Goal: Information Seeking & Learning: Learn about a topic

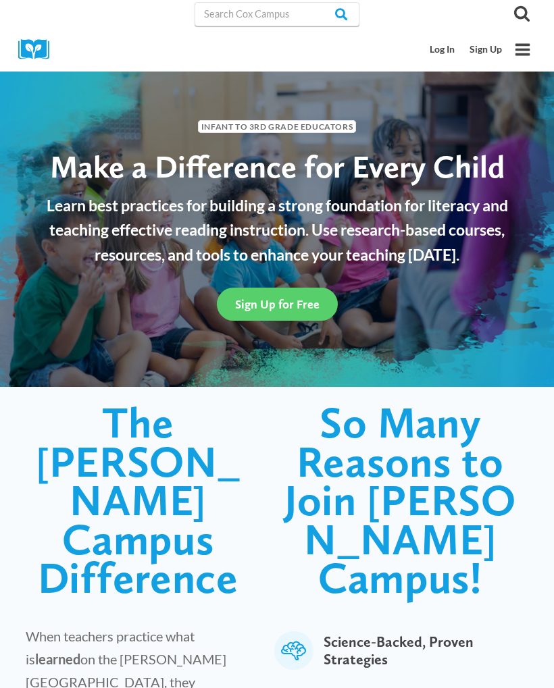
click at [435, 59] on link "Log In" at bounding box center [443, 49] width 40 height 25
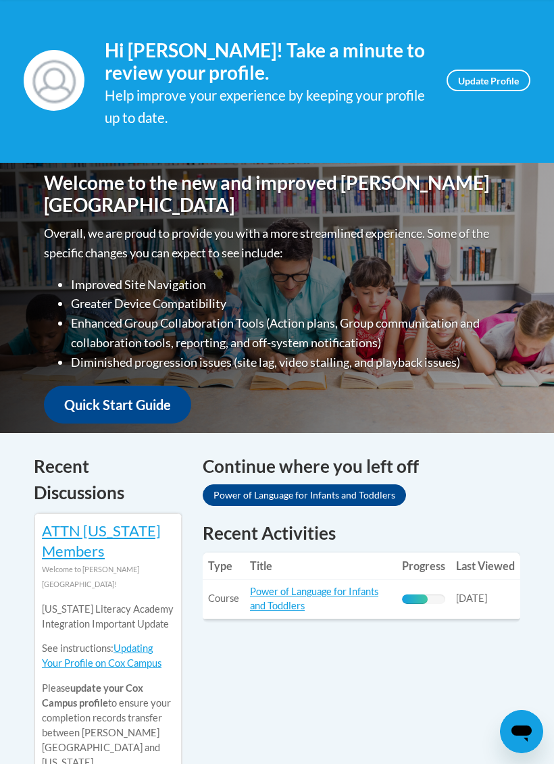
scroll to position [252, 0]
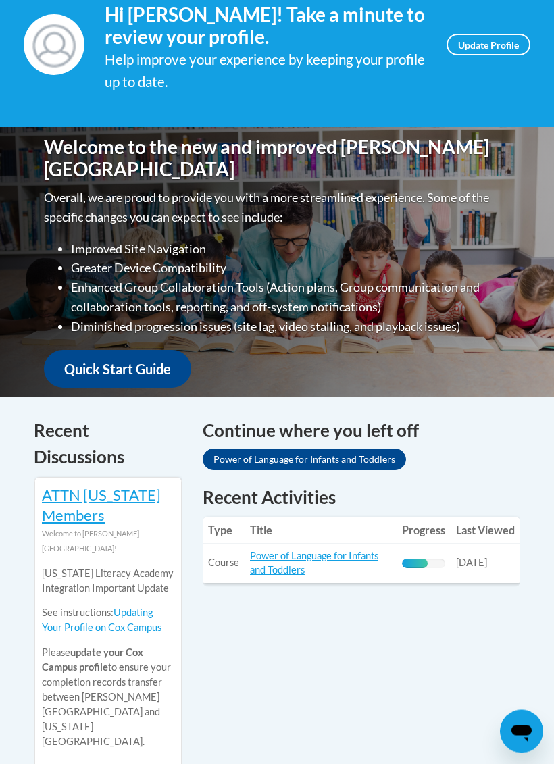
click at [315, 550] on link "Power of Language for Infants and Toddlers" at bounding box center [314, 563] width 128 height 26
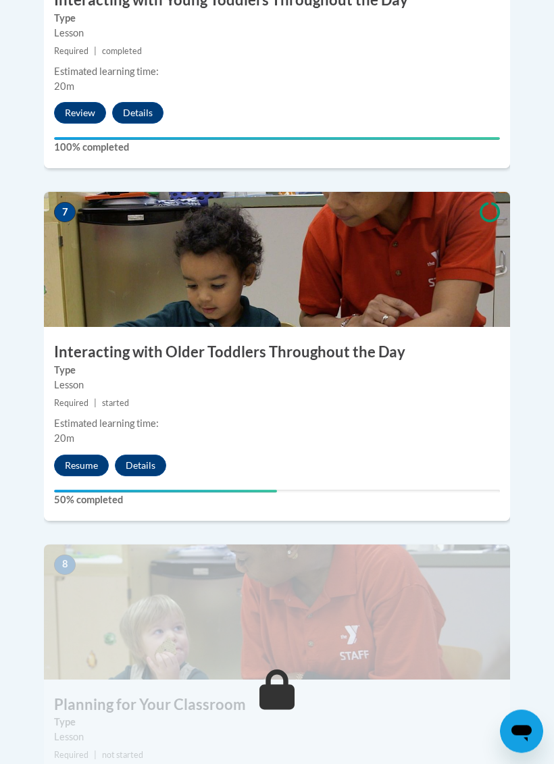
click at [80, 455] on button "Resume" at bounding box center [81, 466] width 55 height 22
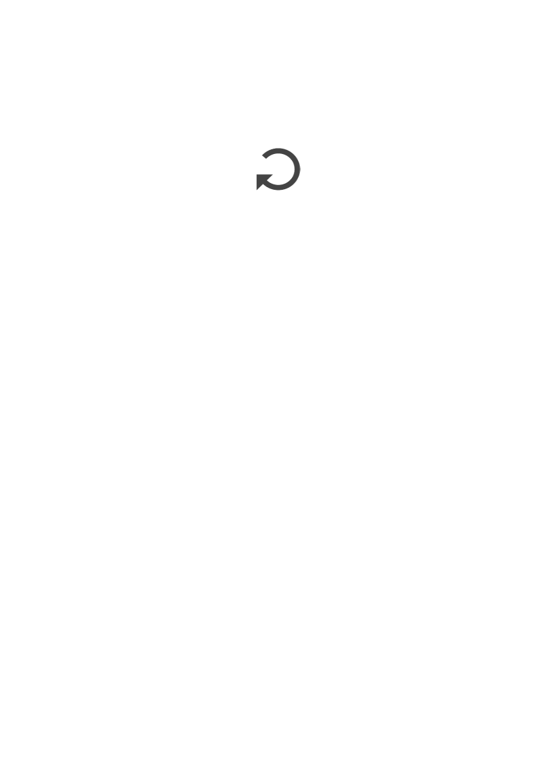
scroll to position [3223, 0]
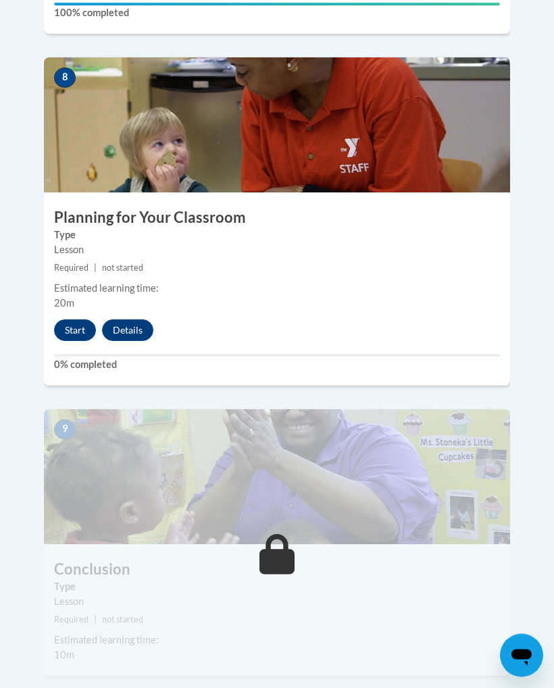
scroll to position [2960, 0]
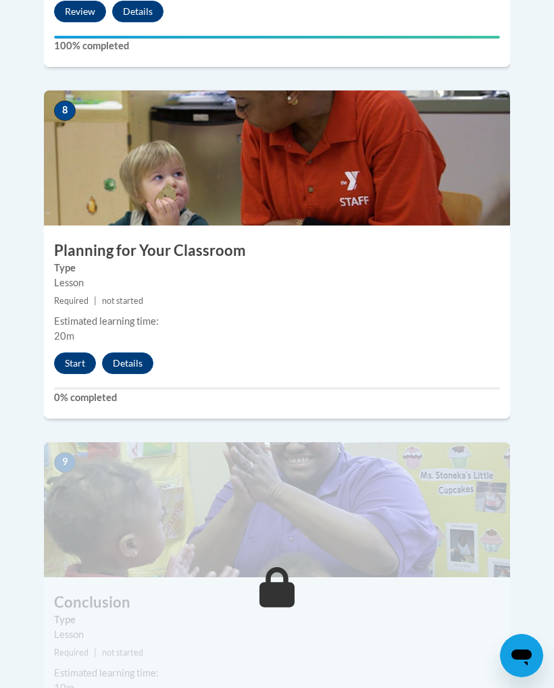
click at [80, 352] on button "Start" at bounding box center [75, 363] width 42 height 22
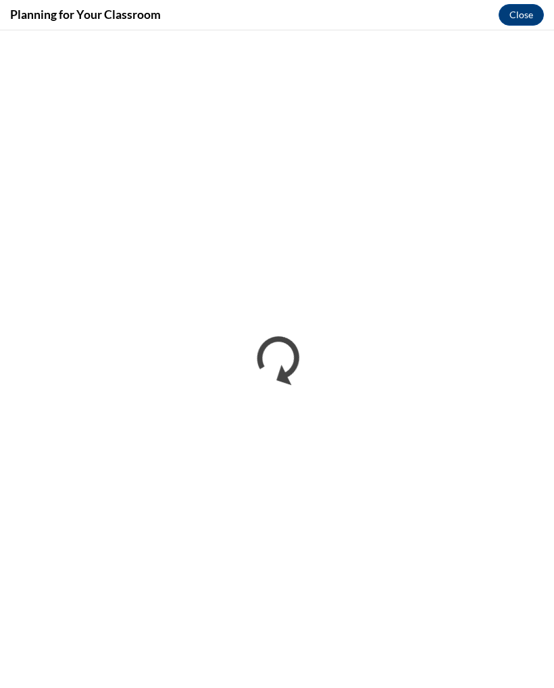
scroll to position [0, 0]
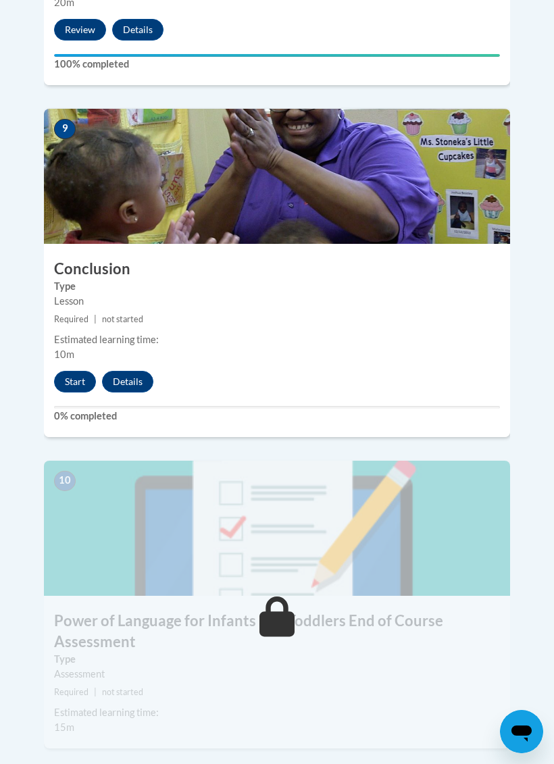
scroll to position [3287, 0]
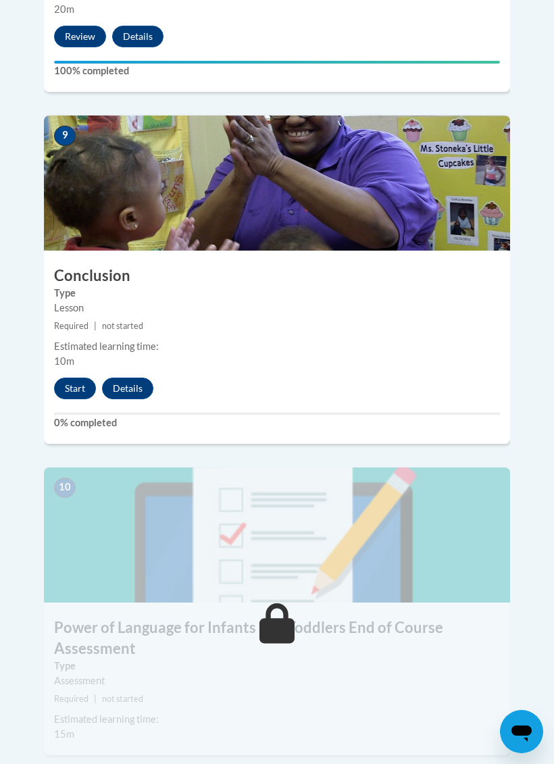
click at [76, 377] on button "Start" at bounding box center [75, 388] width 42 height 22
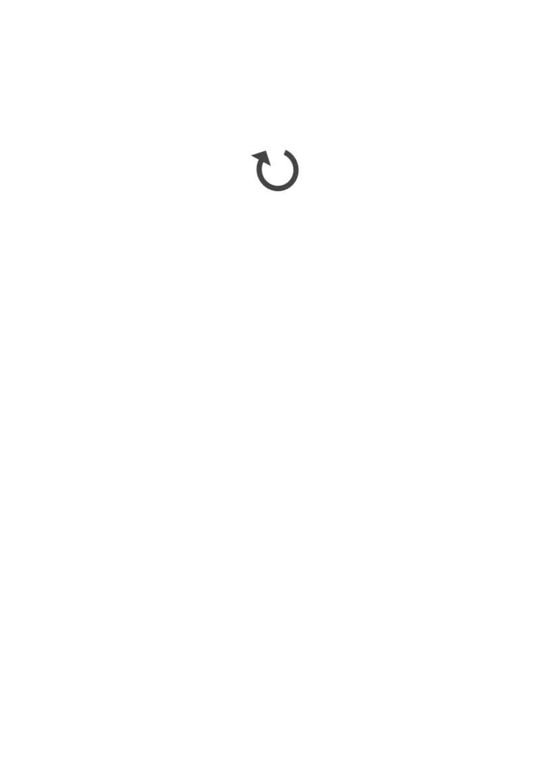
scroll to position [3624, 0]
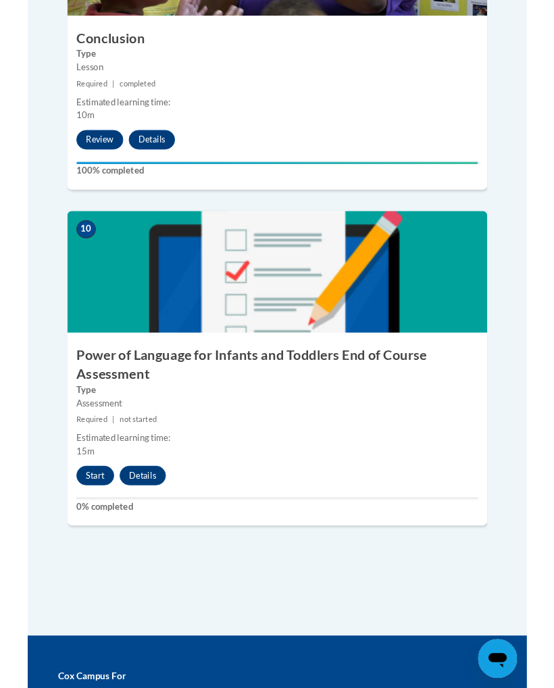
scroll to position [3520, 0]
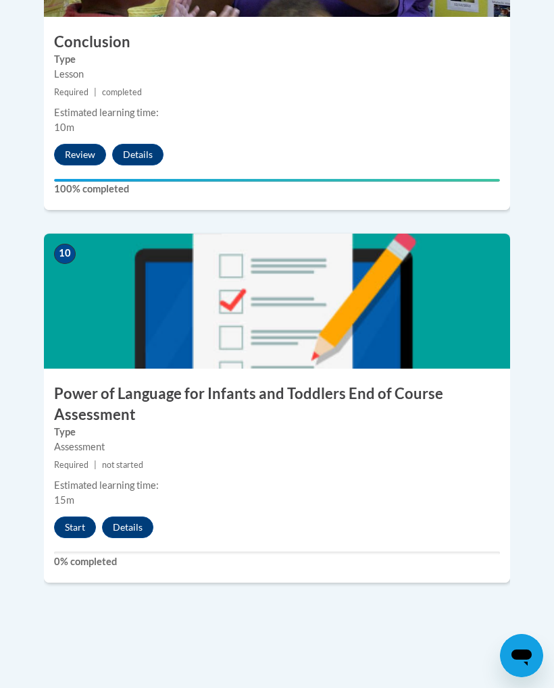
click at [76, 516] on button "Start" at bounding box center [75, 527] width 42 height 22
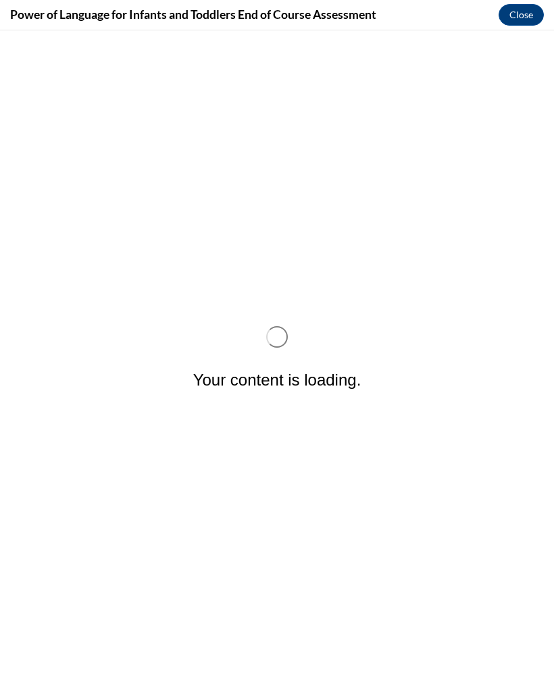
scroll to position [0, 0]
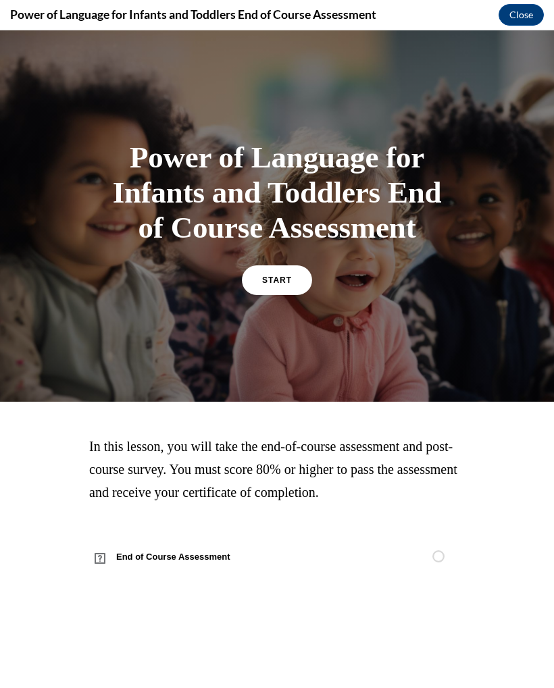
click at [290, 277] on span "START" at bounding box center [277, 279] width 30 height 9
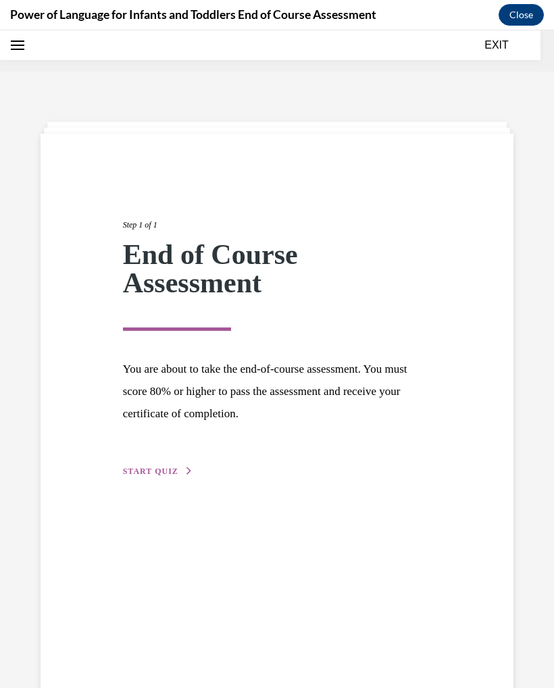
scroll to position [42, 0]
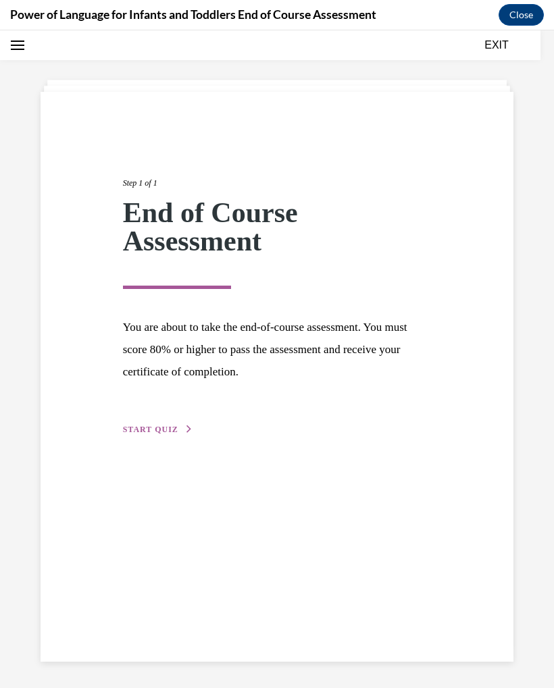
click at [159, 435] on button "START QUIZ" at bounding box center [158, 429] width 70 height 12
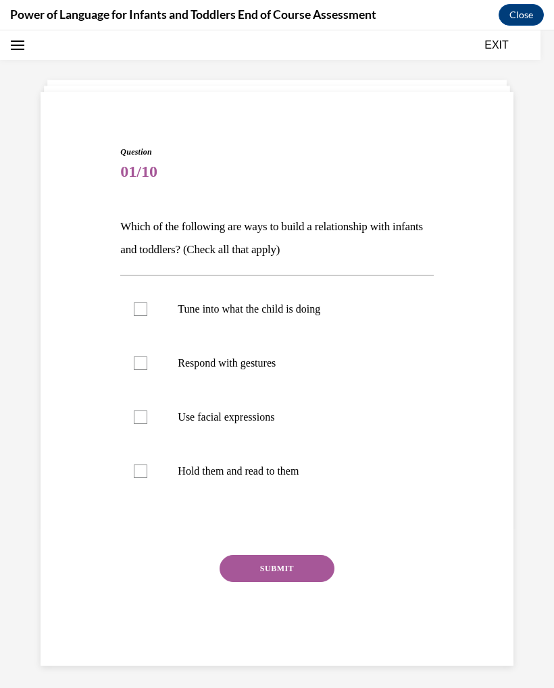
click at [135, 307] on div at bounding box center [141, 309] width 14 height 14
click at [135, 307] on input "Tune into what the child is doing" at bounding box center [141, 309] width 14 height 14
checkbox input "true"
click at [144, 358] on div at bounding box center [141, 363] width 14 height 14
click at [144, 358] on input "Respond with gestures" at bounding box center [141, 363] width 14 height 14
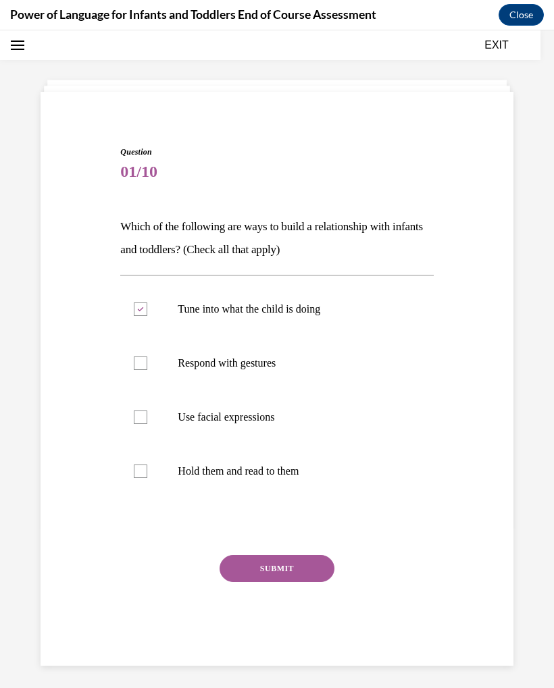
checkbox input "true"
click at [144, 413] on div at bounding box center [141, 417] width 14 height 14
click at [144, 413] on input "Use facial expressions" at bounding box center [141, 417] width 14 height 14
checkbox input "true"
click at [145, 474] on div at bounding box center [141, 472] width 14 height 14
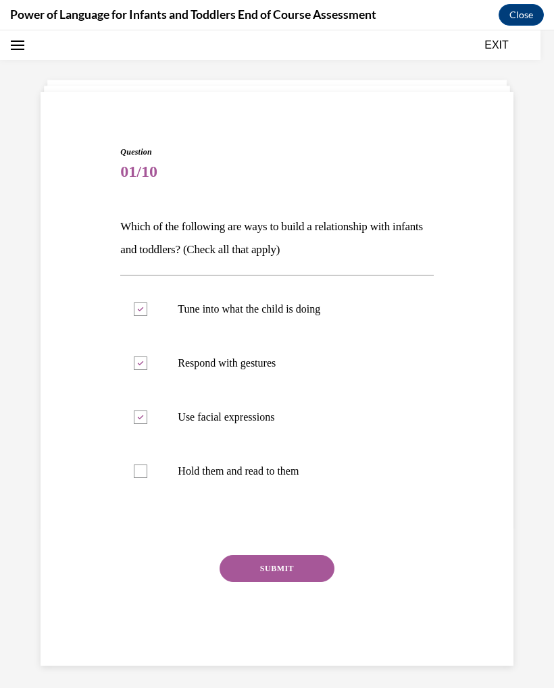
click at [145, 474] on input "Hold them and read to them" at bounding box center [141, 472] width 14 height 14
checkbox input "true"
click at [311, 564] on button "SUBMIT" at bounding box center [276, 568] width 115 height 27
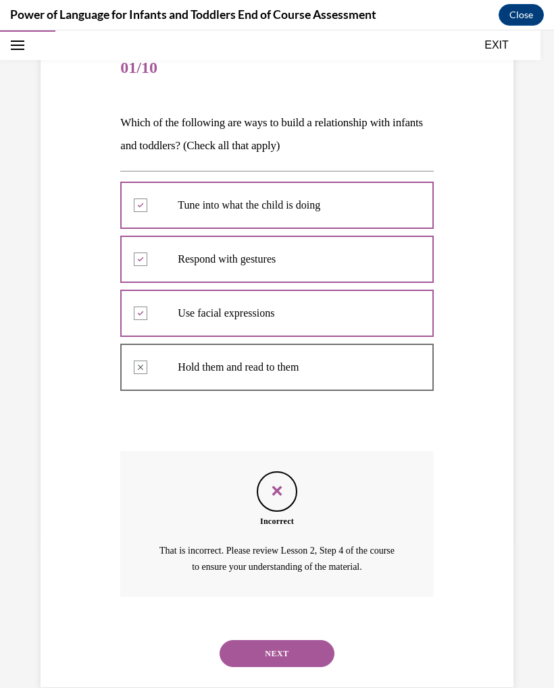
scroll to position [155, 0]
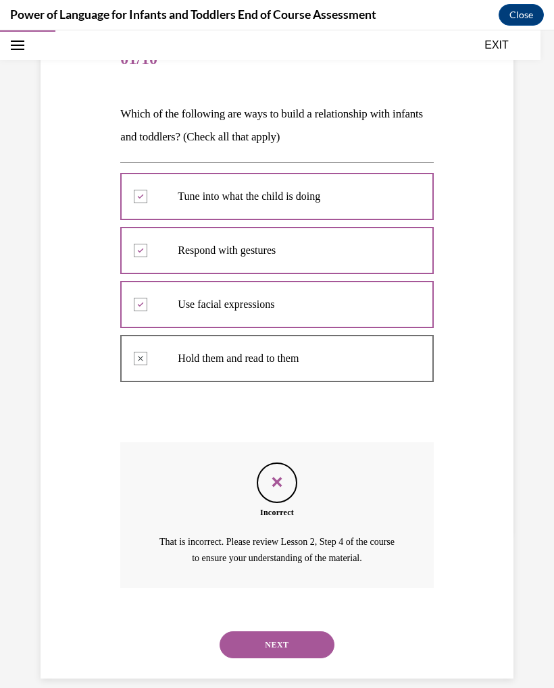
click at [286, 631] on button "NEXT" at bounding box center [276, 644] width 115 height 27
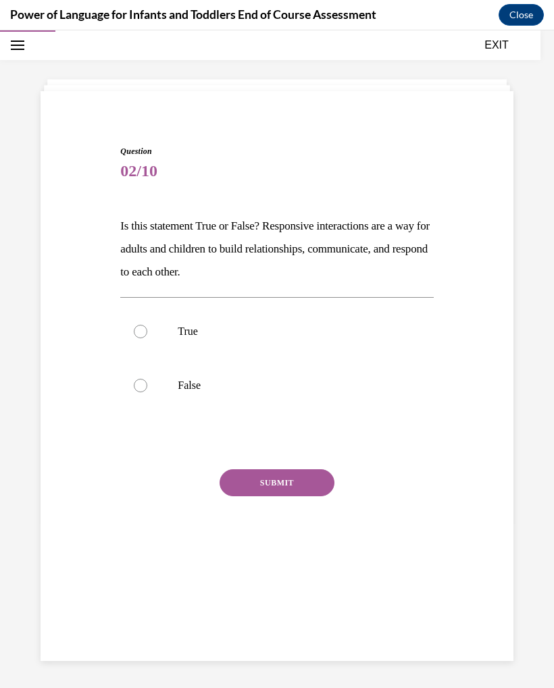
scroll to position [43, 0]
click at [168, 325] on label "True" at bounding box center [276, 331] width 313 height 54
click at [147, 325] on input "True" at bounding box center [141, 332] width 14 height 14
radio input "true"
click at [294, 487] on button "SUBMIT" at bounding box center [276, 482] width 115 height 27
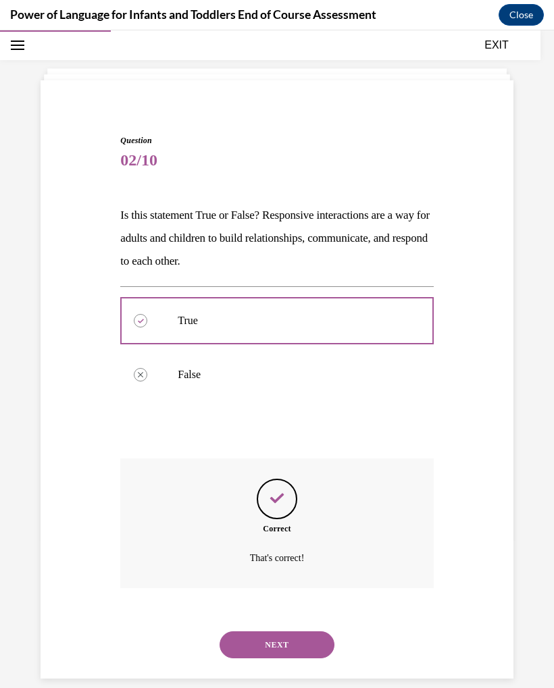
scroll to position [54, 0]
click at [292, 631] on button "NEXT" at bounding box center [276, 644] width 115 height 27
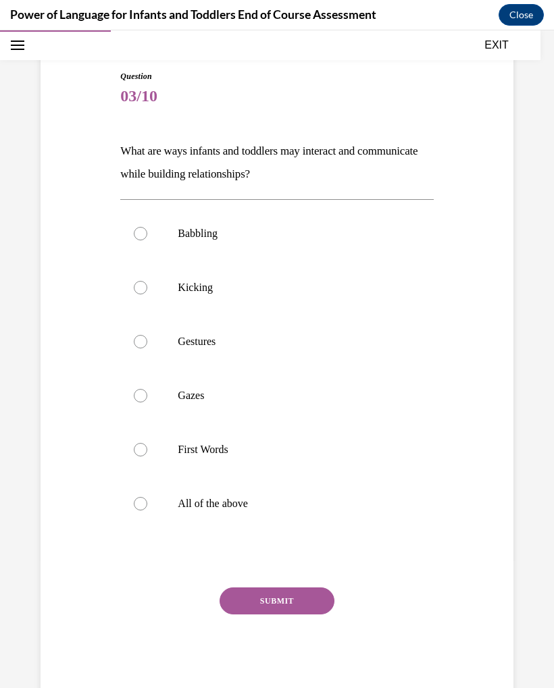
scroll to position [117, 0]
click at [220, 512] on label "All of the above" at bounding box center [276, 504] width 313 height 54
click at [147, 510] on input "All of the above" at bounding box center [141, 504] width 14 height 14
radio input "true"
click at [284, 602] on button "SUBMIT" at bounding box center [276, 600] width 115 height 27
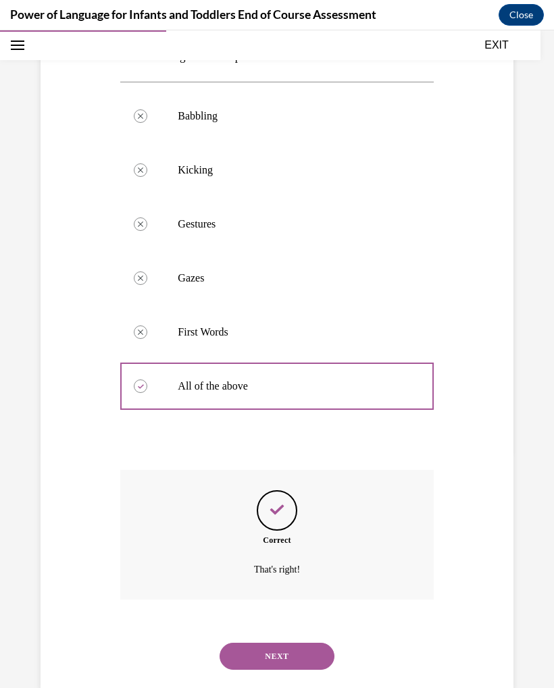
scroll to position [247, 0]
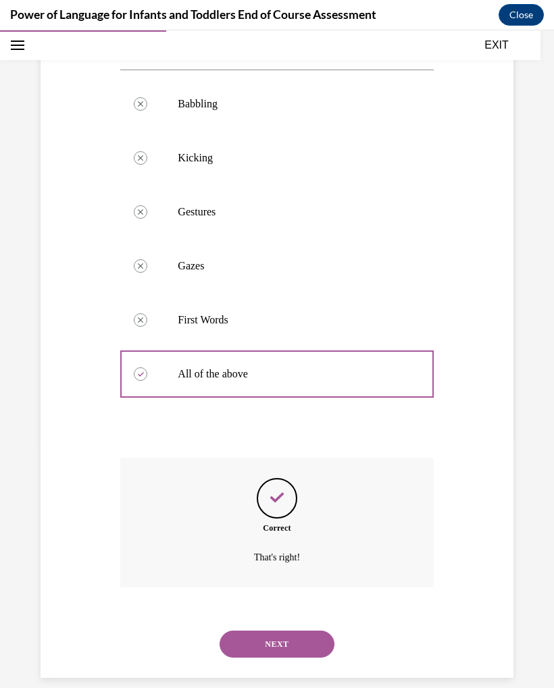
click at [291, 631] on button "NEXT" at bounding box center [276, 644] width 115 height 27
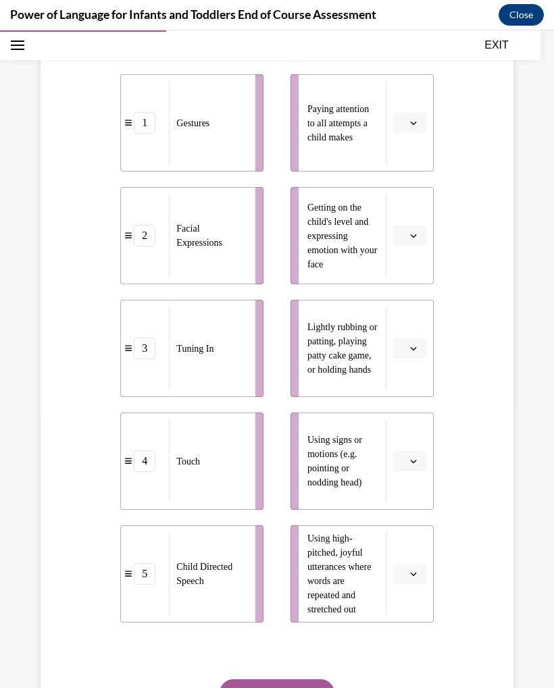
scroll to position [276, 0]
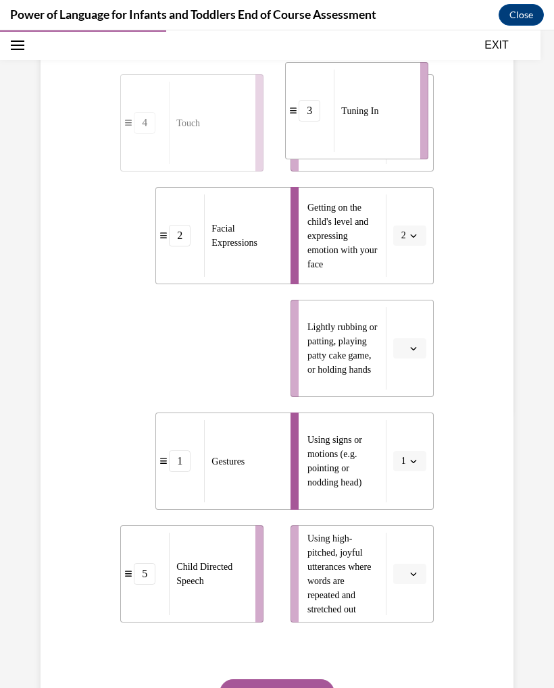
click at [214, 164] on div "Touch" at bounding box center [208, 123] width 78 height 82
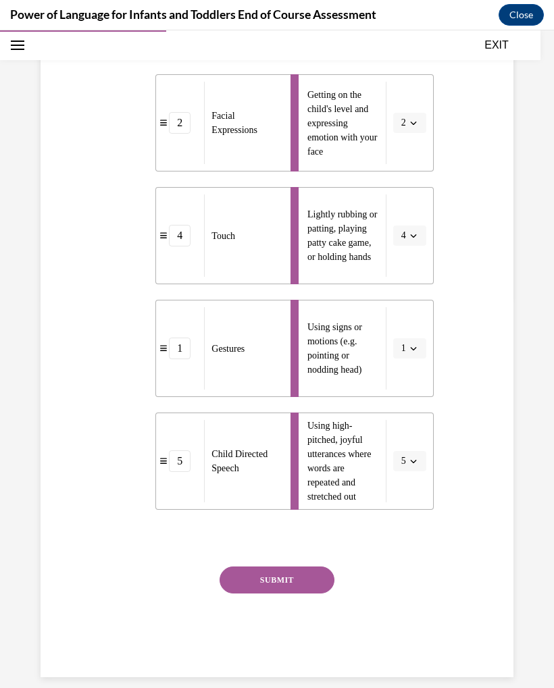
click at [295, 577] on button "SUBMIT" at bounding box center [276, 579] width 115 height 27
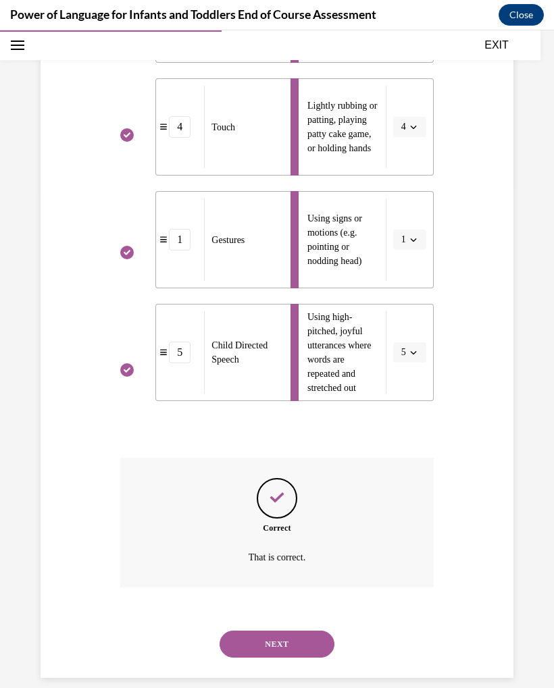
click at [304, 631] on button "NEXT" at bounding box center [276, 644] width 115 height 27
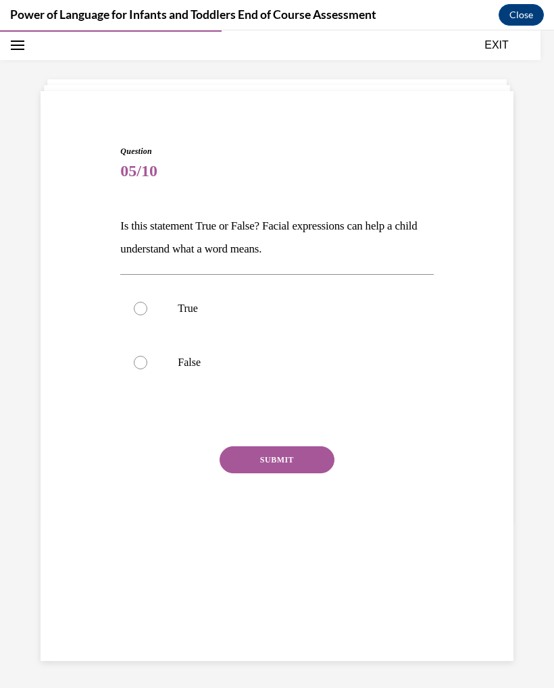
scroll to position [43, 0]
click at [152, 300] on label "True" at bounding box center [276, 309] width 313 height 54
click at [147, 302] on input "True" at bounding box center [141, 309] width 14 height 14
radio input "true"
click at [272, 456] on button "SUBMIT" at bounding box center [276, 459] width 115 height 27
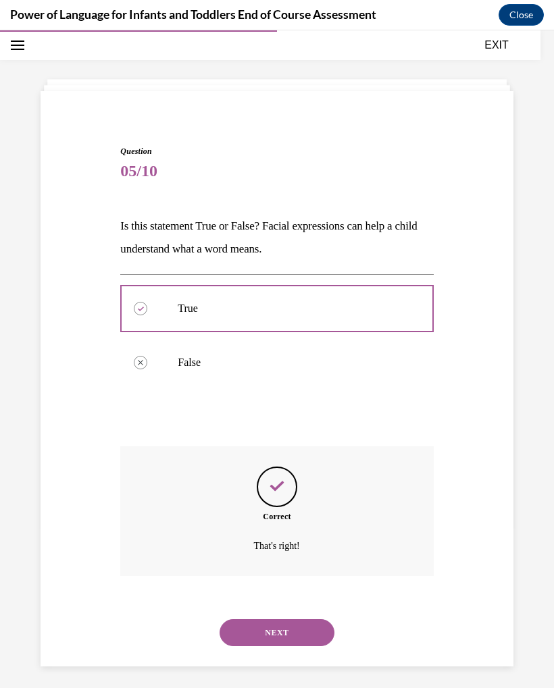
click at [279, 619] on button "NEXT" at bounding box center [276, 632] width 115 height 27
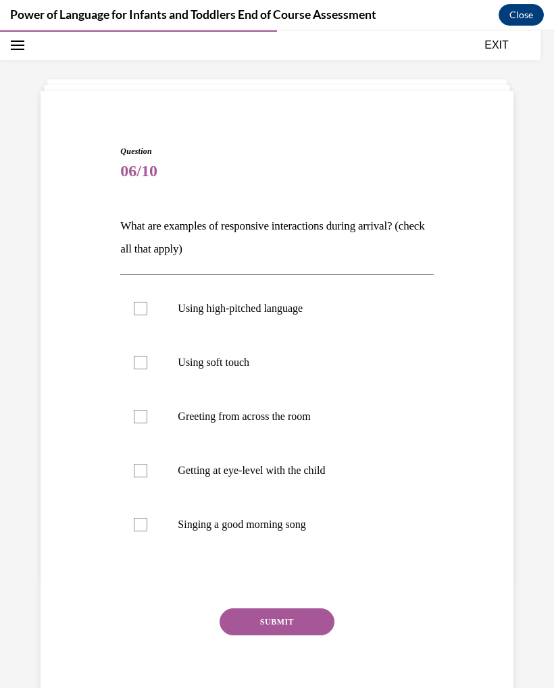
click at [220, 369] on p "Using soft touch" at bounding box center [288, 363] width 221 height 14
click at [147, 369] on input "Using soft touch" at bounding box center [141, 363] width 14 height 14
checkbox input "true"
click at [280, 479] on label "Getting at eye-level with the child" at bounding box center [276, 471] width 313 height 54
click at [147, 477] on input "Getting at eye-level with the child" at bounding box center [141, 471] width 14 height 14
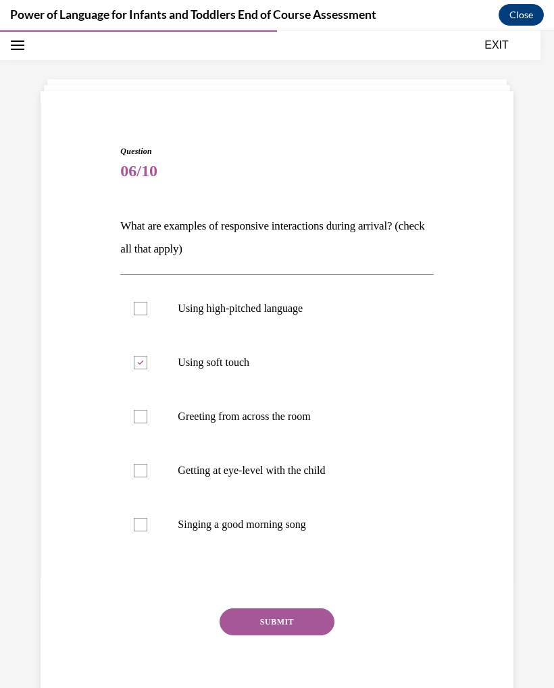
checkbox input "true"
click at [236, 516] on label "Singing a good morning song" at bounding box center [276, 525] width 313 height 54
click at [147, 518] on input "Singing a good morning song" at bounding box center [141, 525] width 14 height 14
checkbox input "true"
click at [292, 620] on button "SUBMIT" at bounding box center [276, 621] width 115 height 27
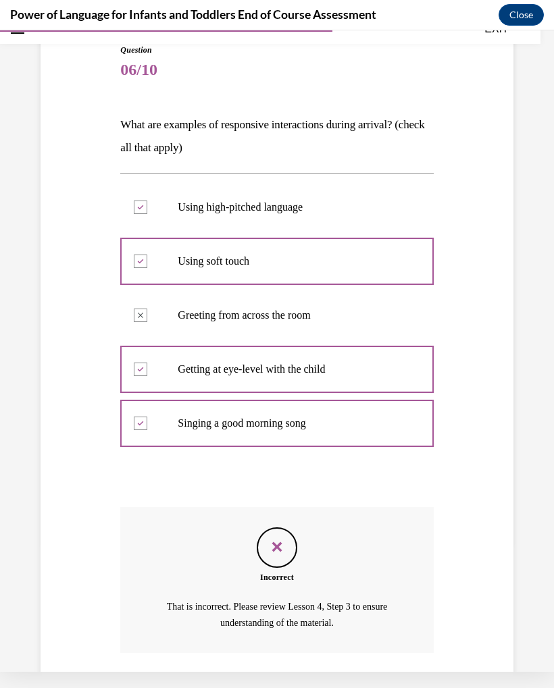
scroll to position [209, 0]
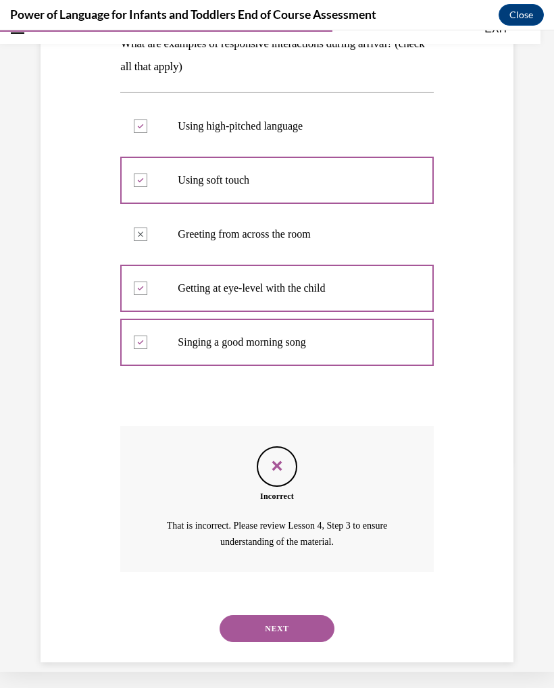
click at [301, 615] on button "NEXT" at bounding box center [276, 628] width 115 height 27
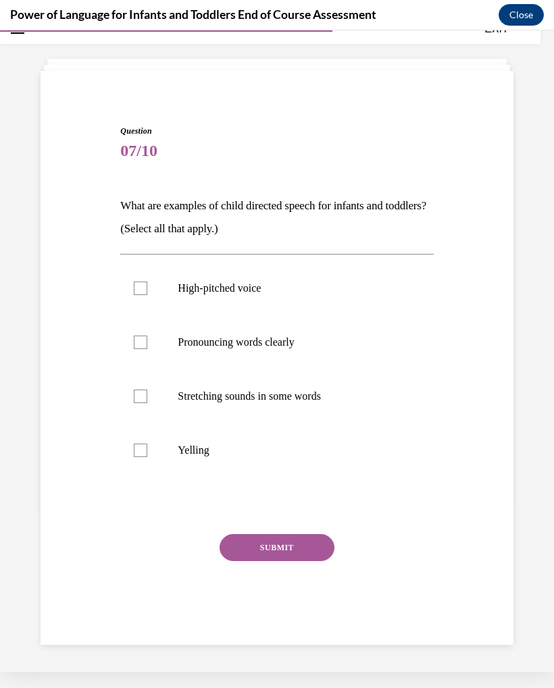
scroll to position [43, 0]
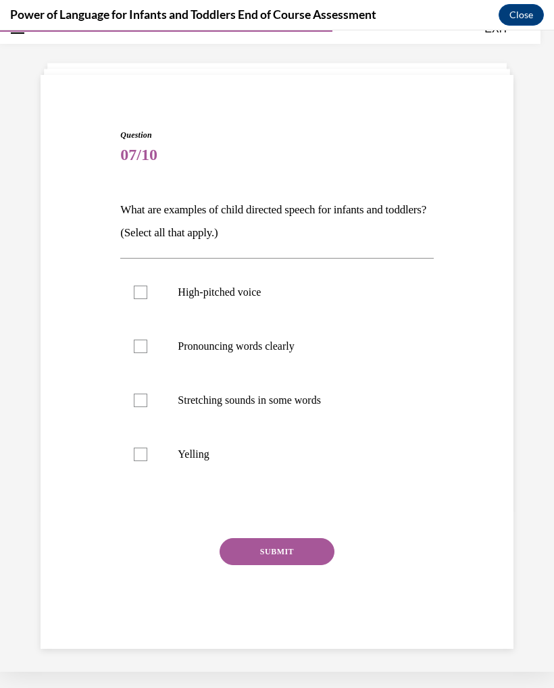
click at [221, 297] on p "High-pitched voice" at bounding box center [288, 293] width 221 height 14
click at [147, 297] on input "High-pitched voice" at bounding box center [141, 293] width 14 height 14
checkbox input "true"
click at [245, 345] on p "Pronouncing words clearly" at bounding box center [288, 347] width 221 height 14
click at [147, 345] on input "Pronouncing words clearly" at bounding box center [141, 347] width 14 height 14
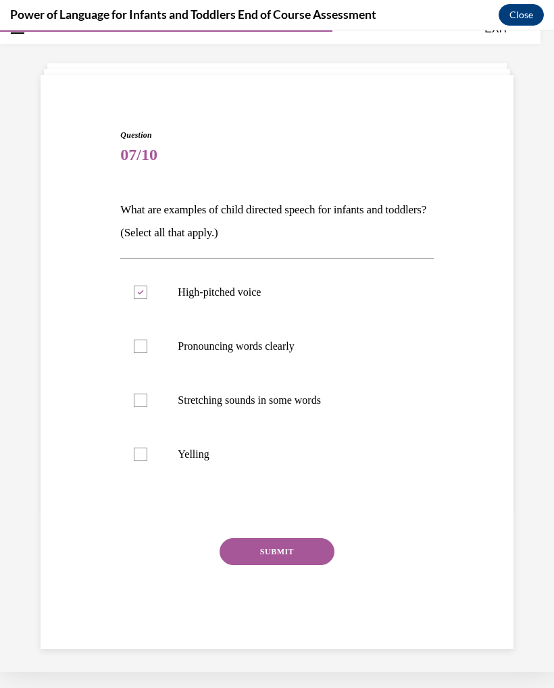
checkbox input "true"
click at [255, 400] on p "Stretching sounds in some words" at bounding box center [288, 401] width 221 height 14
click at [147, 400] on input "Stretching sounds in some words" at bounding box center [141, 401] width 14 height 14
checkbox input "true"
click at [282, 553] on button "SUBMIT" at bounding box center [276, 551] width 115 height 27
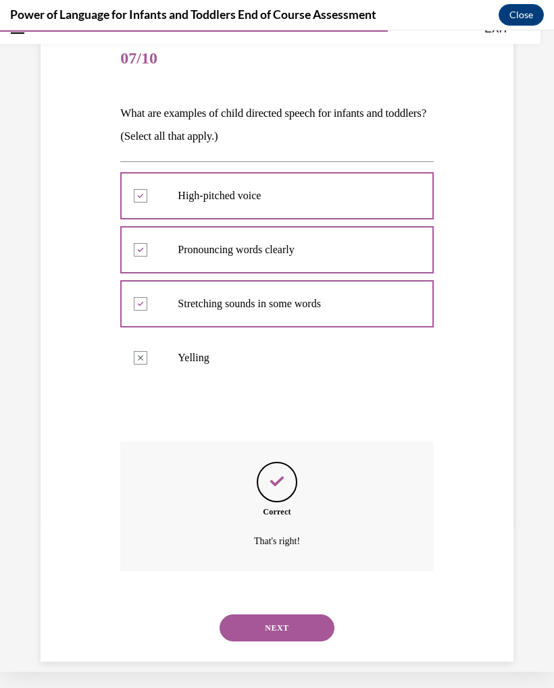
click at [286, 617] on button "NEXT" at bounding box center [276, 627] width 115 height 27
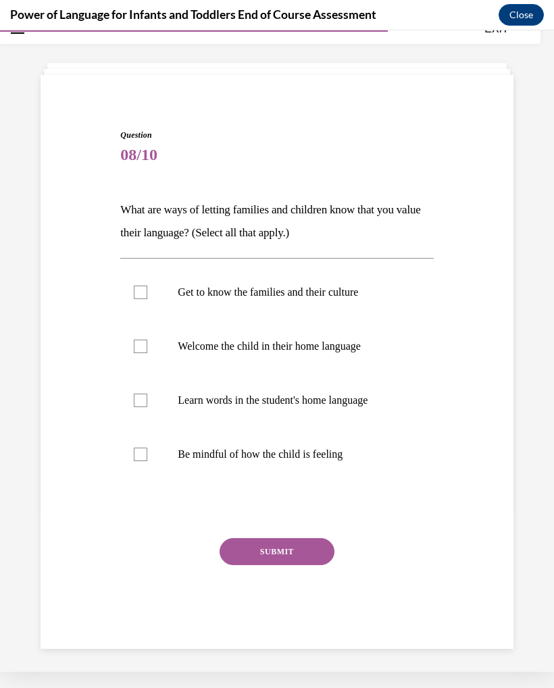
click at [147, 284] on label "Get to know the families and their culture" at bounding box center [276, 292] width 313 height 54
click at [147, 286] on input "Get to know the families and their culture" at bounding box center [141, 293] width 14 height 14
checkbox input "true"
click at [155, 343] on label "Welcome the child in their home language" at bounding box center [276, 346] width 313 height 54
click at [147, 343] on input "Welcome the child in their home language" at bounding box center [141, 347] width 14 height 14
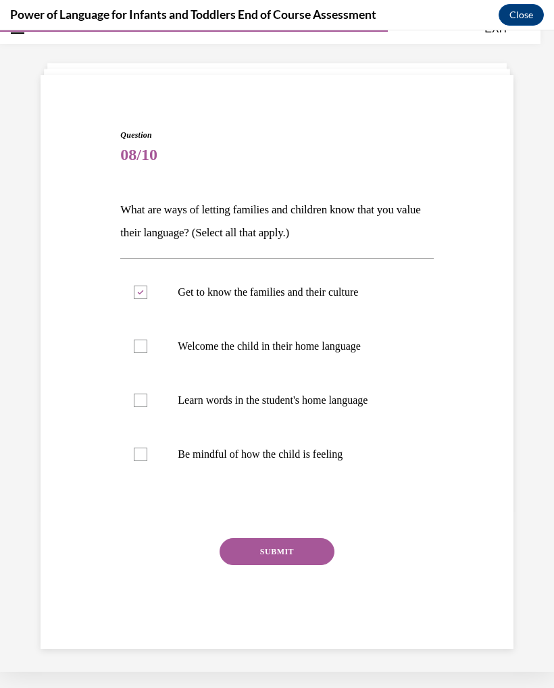
checkbox input "true"
click at [140, 406] on div at bounding box center [141, 401] width 14 height 14
click at [140, 406] on input "Learn words in the student's home language" at bounding box center [141, 401] width 14 height 14
checkbox input "true"
click at [140, 458] on div at bounding box center [141, 455] width 14 height 14
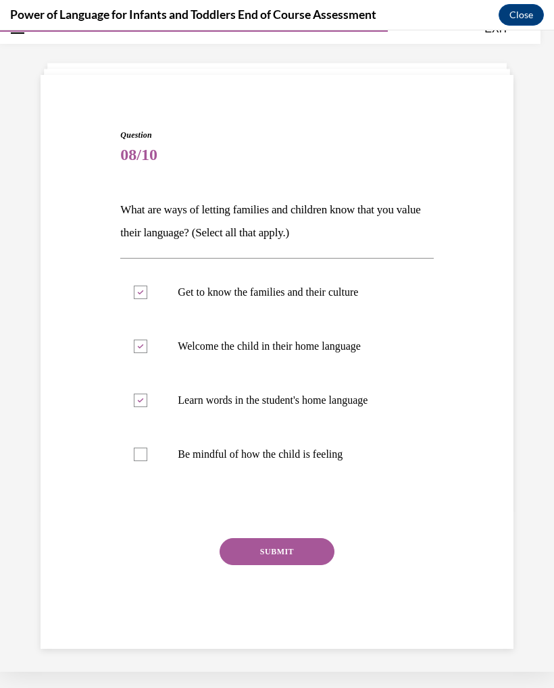
click at [140, 458] on input "Be mindful of how the child is feeling" at bounding box center [141, 455] width 14 height 14
checkbox input "true"
click at [276, 551] on button "SUBMIT" at bounding box center [276, 551] width 115 height 27
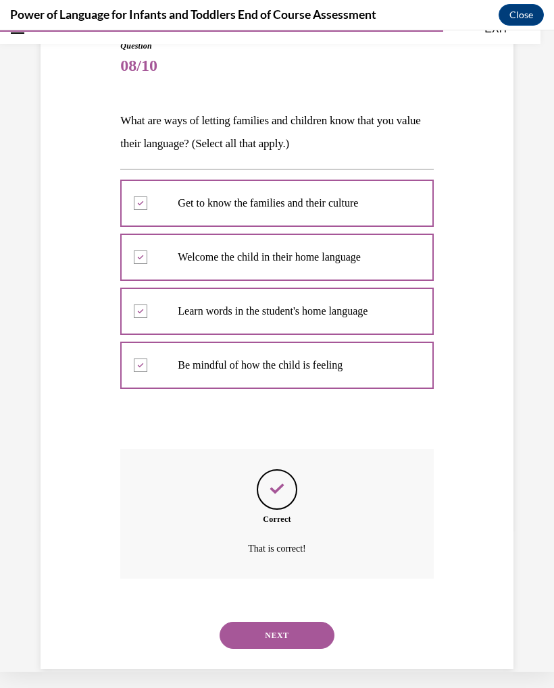
scroll to position [139, 0]
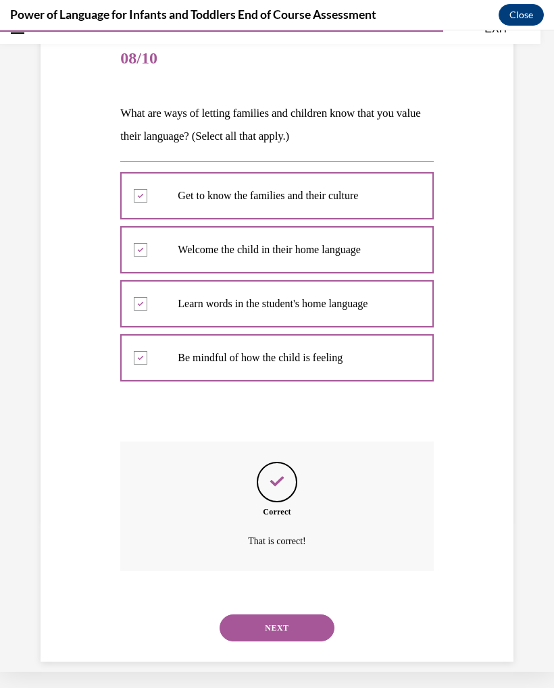
click at [259, 620] on button "NEXT" at bounding box center [276, 627] width 115 height 27
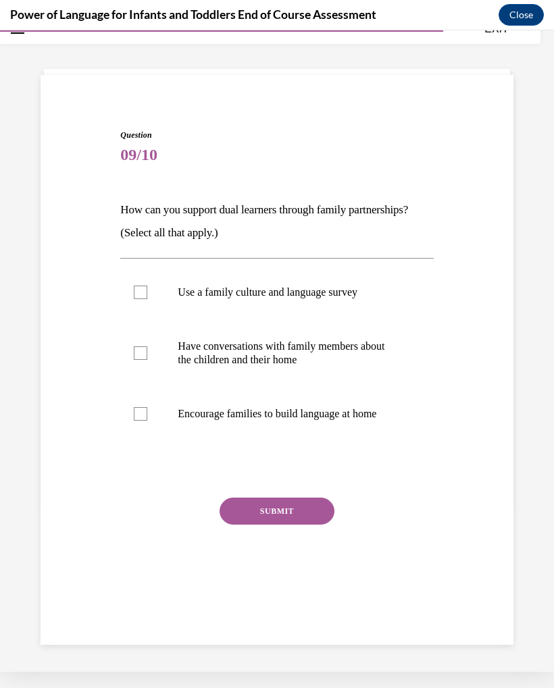
scroll to position [43, 0]
click at [136, 277] on label "Use a family culture and language survey" at bounding box center [276, 292] width 313 height 54
click at [136, 286] on input "Use a family culture and language survey" at bounding box center [141, 293] width 14 height 14
checkbox input "true"
click at [146, 340] on label "Have conversations with family members about the children and their home" at bounding box center [276, 353] width 313 height 68
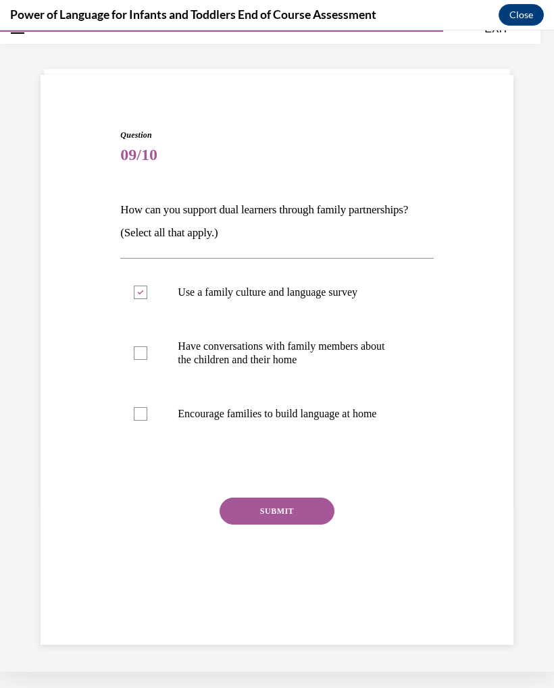
click at [146, 346] on input "Have conversations with family members about the children and their home" at bounding box center [141, 353] width 14 height 14
checkbox input "true"
click at [140, 413] on div at bounding box center [141, 414] width 14 height 14
click at [140, 413] on input "Encourage families to build language at home" at bounding box center [141, 414] width 14 height 14
checkbox input "true"
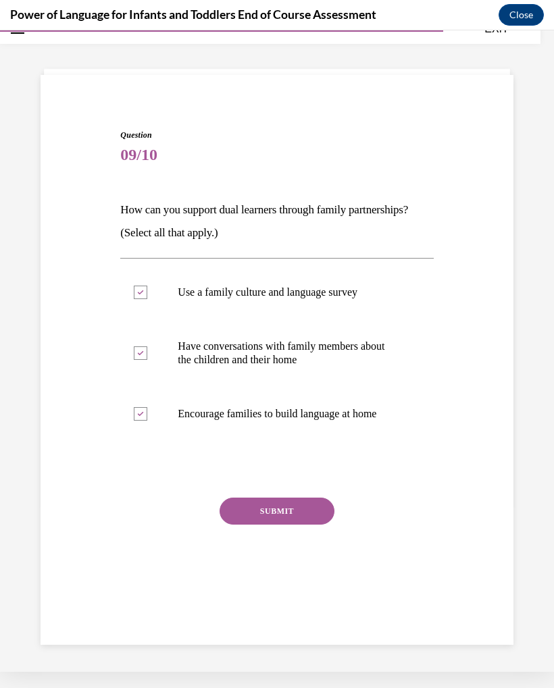
click at [288, 513] on button "SUBMIT" at bounding box center [276, 511] width 115 height 27
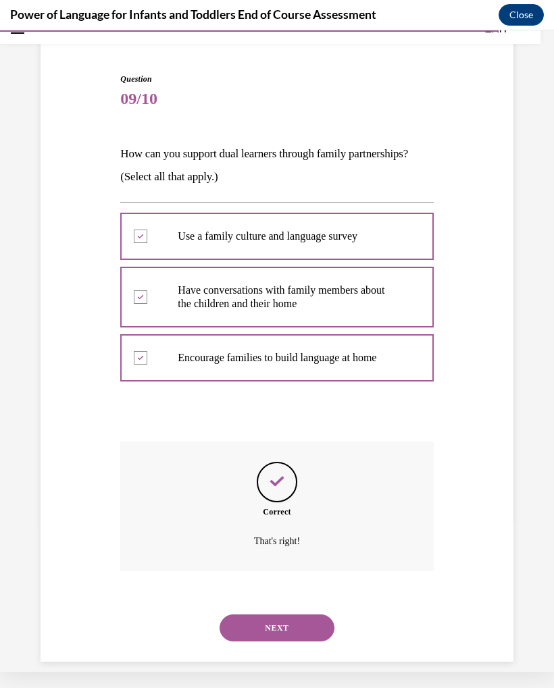
click at [280, 616] on button "NEXT" at bounding box center [276, 627] width 115 height 27
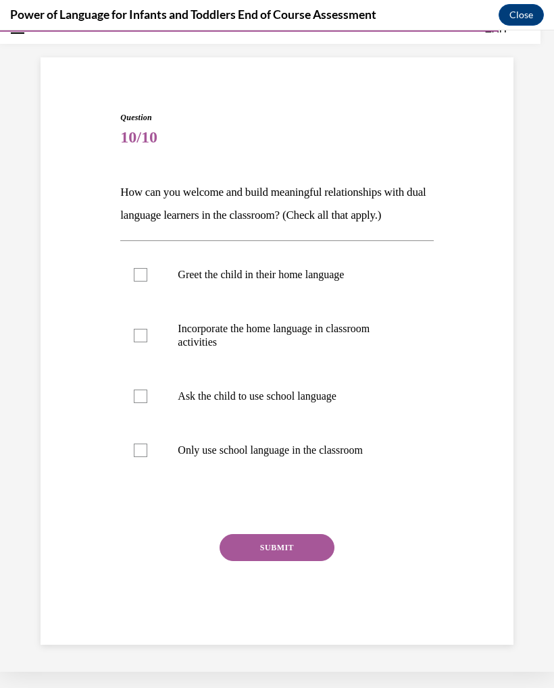
scroll to position [44, 0]
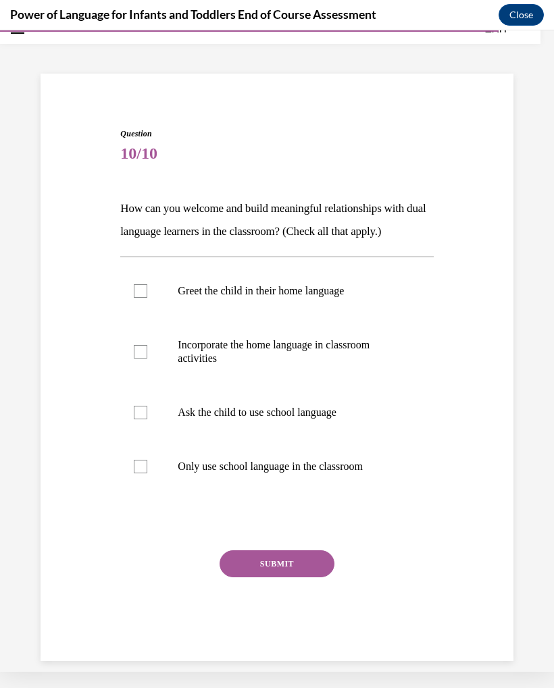
click at [132, 280] on label "Greet the child in their home language" at bounding box center [276, 291] width 313 height 54
click at [134, 284] on input "Greet the child in their home language" at bounding box center [141, 291] width 14 height 14
checkbox input "true"
click at [138, 356] on div at bounding box center [141, 352] width 14 height 14
click at [138, 356] on input "Incorporate the home language in classroom activities" at bounding box center [141, 352] width 14 height 14
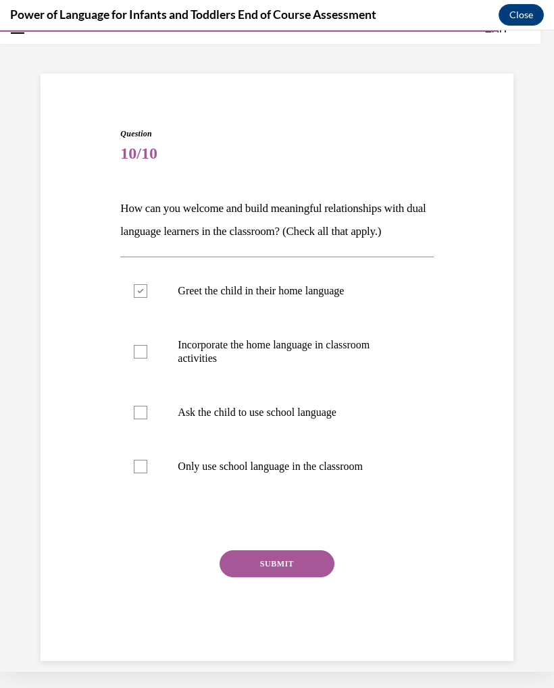
checkbox input "true"
click at [296, 564] on button "SUBMIT" at bounding box center [276, 563] width 115 height 27
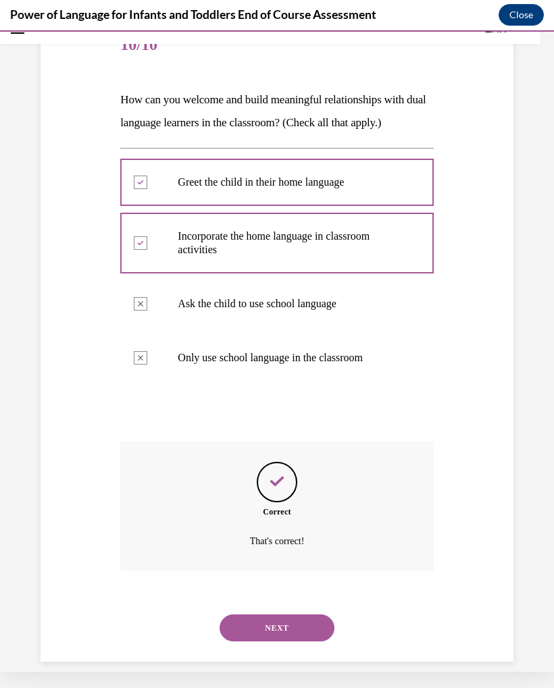
click at [294, 614] on button "NEXT" at bounding box center [276, 627] width 115 height 27
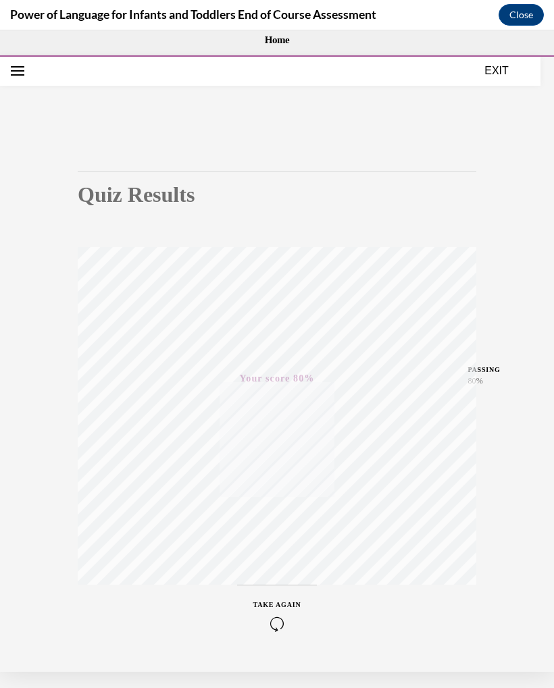
scroll to position [0, 0]
click at [500, 68] on button "EXIT" at bounding box center [496, 70] width 81 height 16
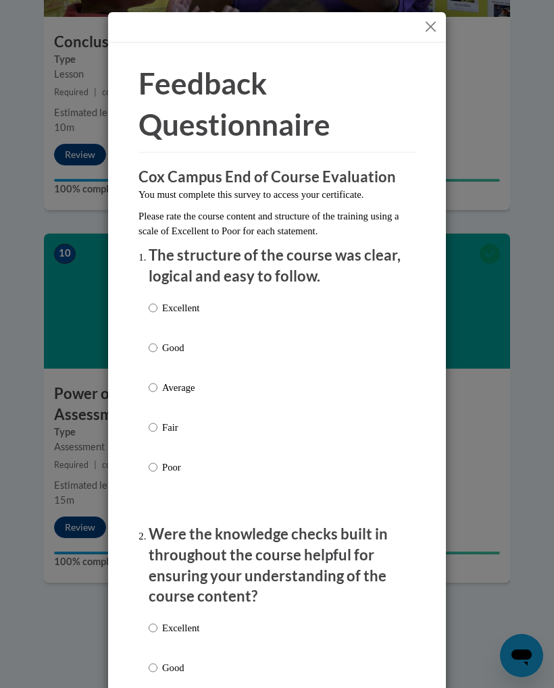
click at [156, 310] on input "Excellent" at bounding box center [153, 307] width 9 height 15
radio input "true"
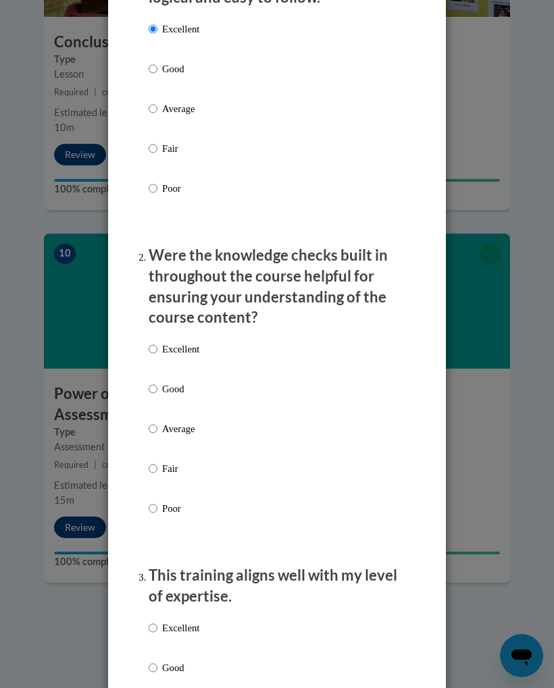
click at [168, 345] on p "Excellent" at bounding box center [180, 349] width 37 height 15
click at [157, 345] on input "Excellent" at bounding box center [153, 349] width 9 height 15
radio input "true"
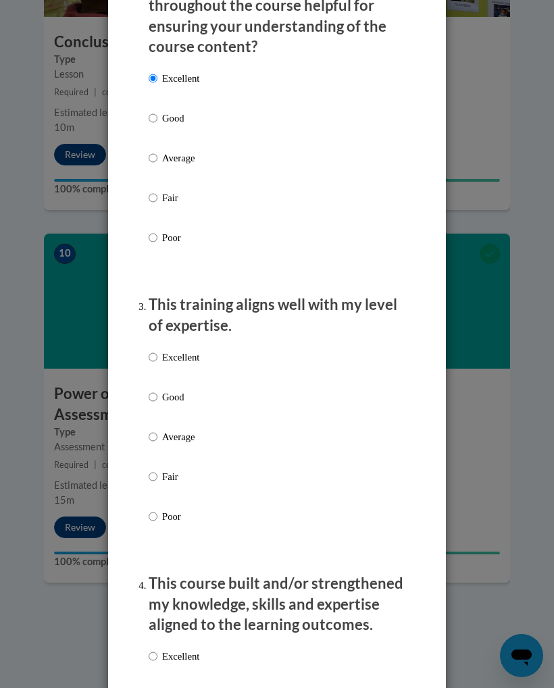
scroll to position [553, 0]
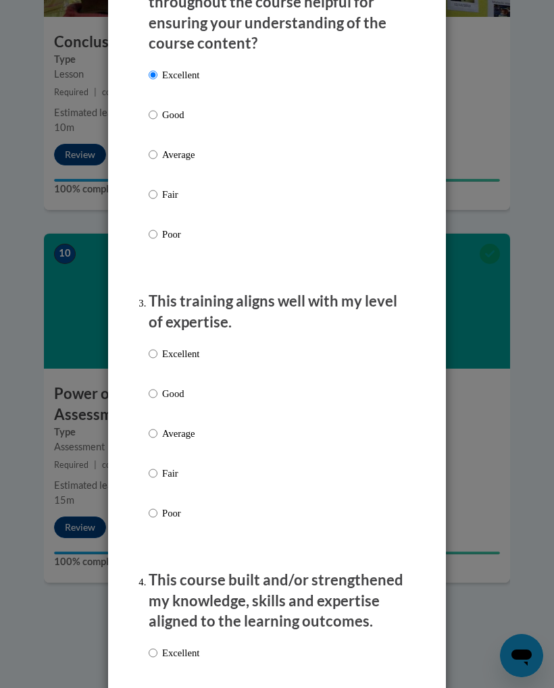
click at [170, 353] on p "Excellent" at bounding box center [180, 353] width 37 height 15
click at [157, 353] on input "Excellent" at bounding box center [153, 353] width 9 height 15
radio input "true"
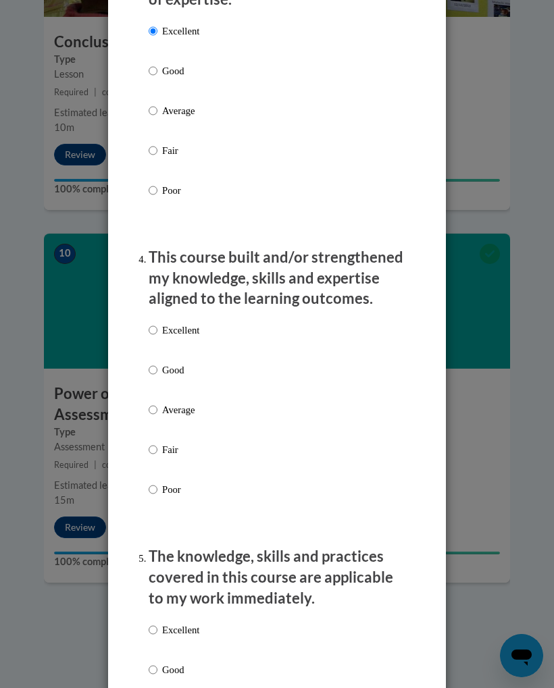
scroll to position [886, 0]
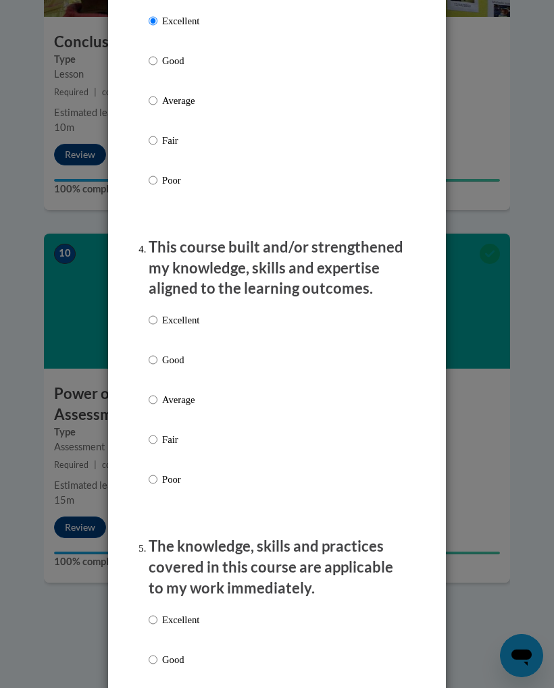
click at [185, 317] on p "Excellent" at bounding box center [180, 320] width 37 height 15
click at [157, 317] on input "Excellent" at bounding box center [153, 320] width 9 height 15
radio input "true"
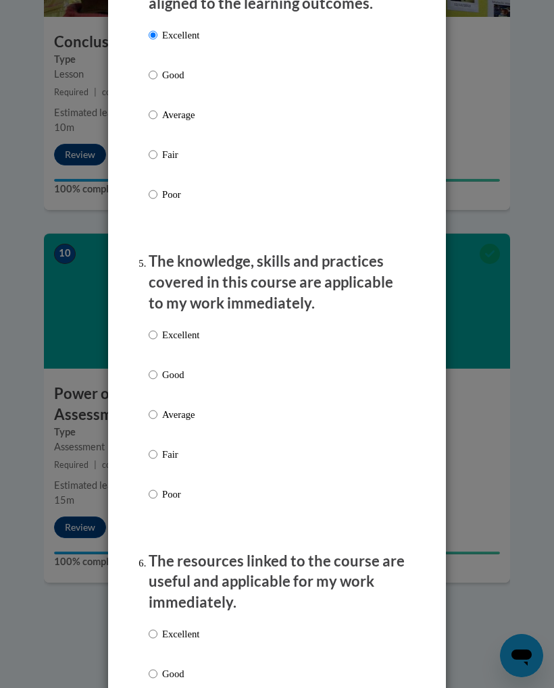
scroll to position [1177, 0]
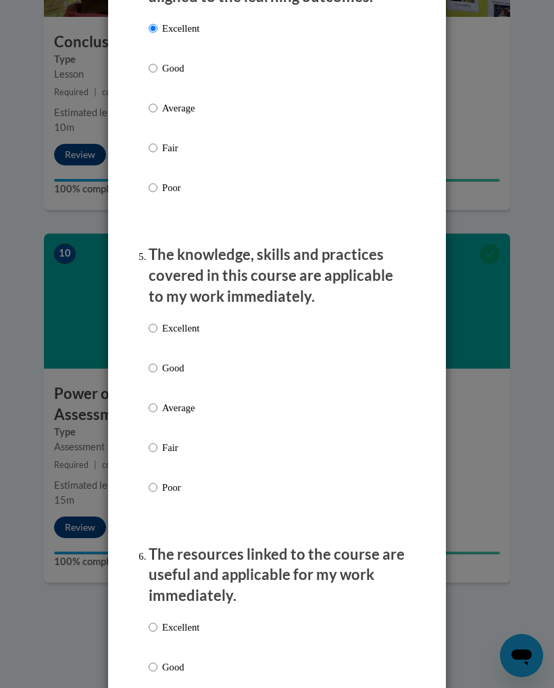
click at [183, 331] on label "Excellent" at bounding box center [174, 339] width 51 height 36
click at [157, 331] on input "Excellent" at bounding box center [153, 328] width 9 height 15
radio input "true"
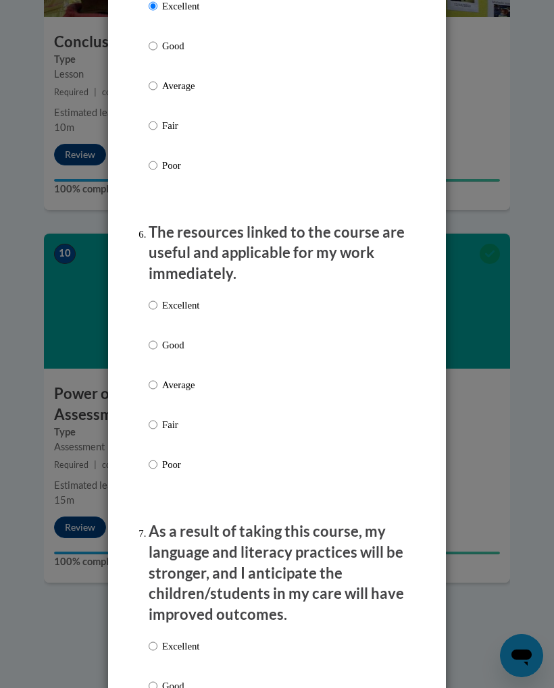
click at [185, 300] on p "Excellent" at bounding box center [180, 305] width 37 height 15
click at [157, 300] on input "Excellent" at bounding box center [153, 305] width 9 height 15
radio input "true"
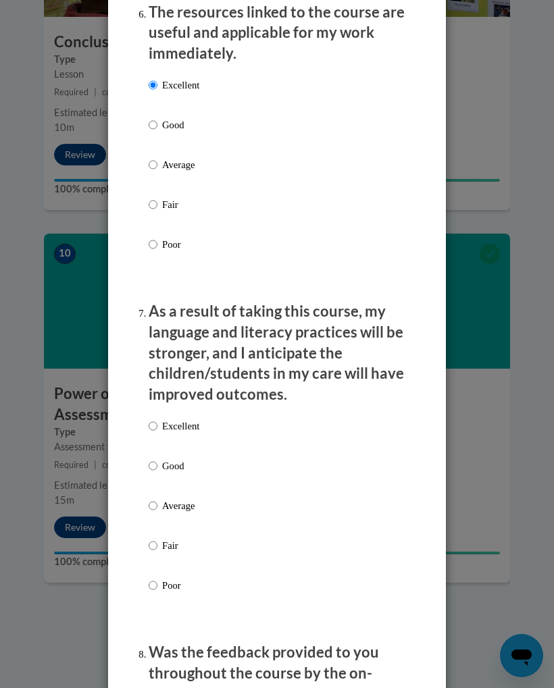
scroll to position [1722, 0]
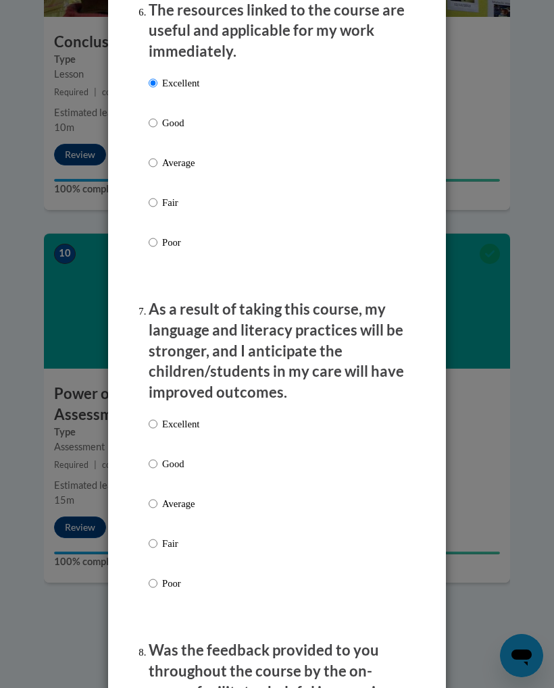
click at [179, 417] on p "Excellent" at bounding box center [180, 424] width 37 height 15
click at [157, 417] on input "Excellent" at bounding box center [153, 424] width 9 height 15
radio input "true"
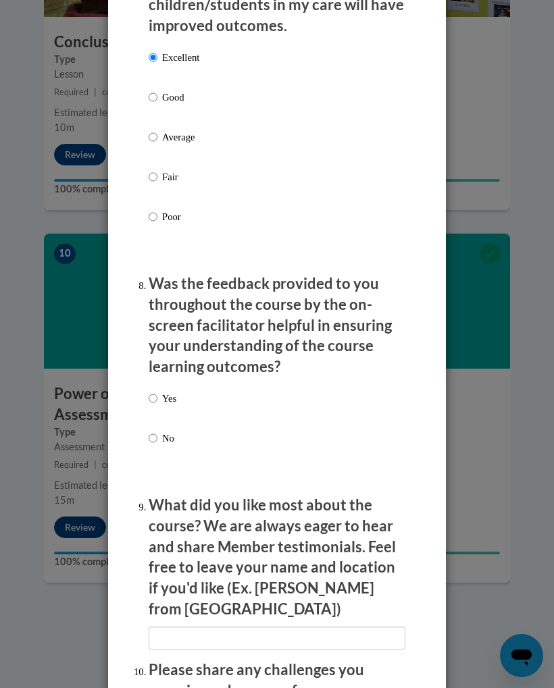
scroll to position [2087, 0]
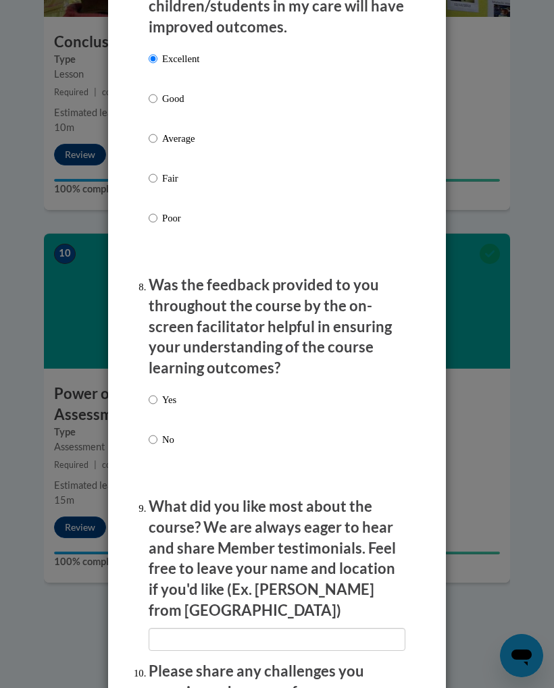
click at [155, 392] on input "Yes" at bounding box center [153, 399] width 9 height 15
radio input "true"
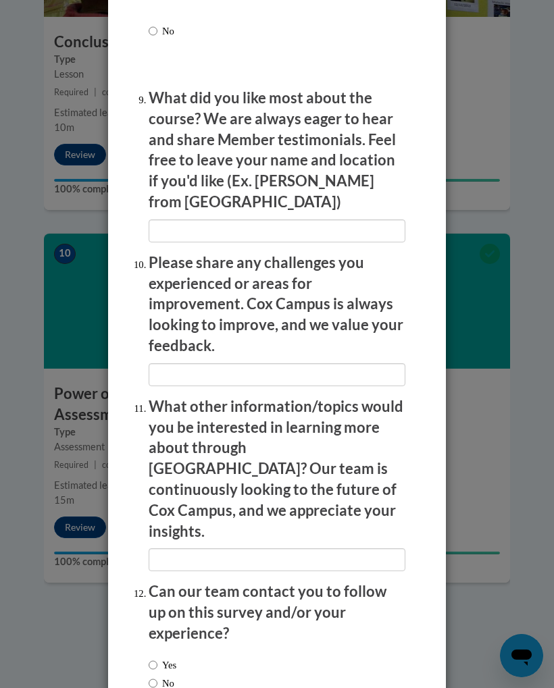
scroll to position [2495, 0]
click at [150, 652] on div "Yes No" at bounding box center [163, 675] width 28 height 47
click at [149, 676] on input "No" at bounding box center [153, 683] width 9 height 15
radio input "true"
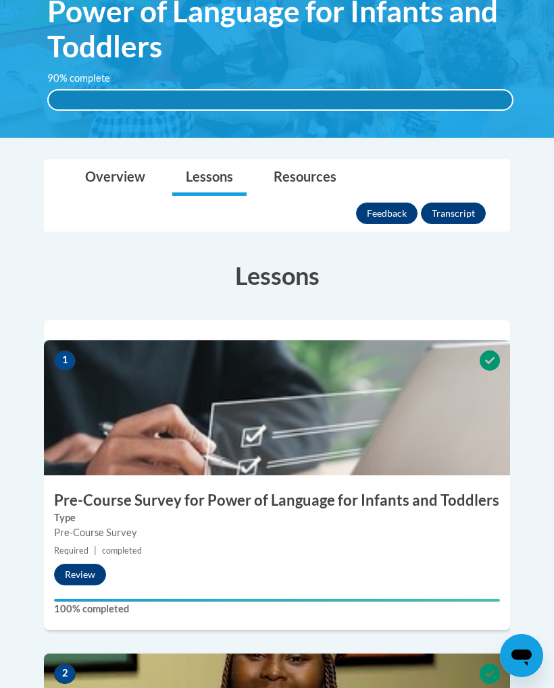
scroll to position [0, 0]
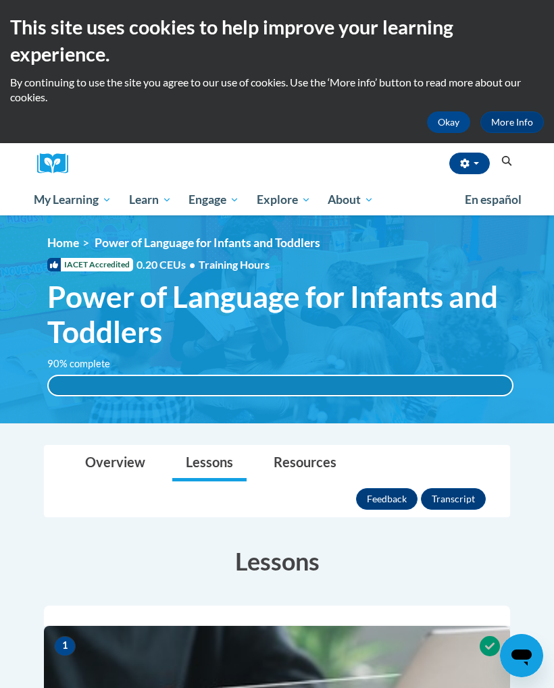
click at [447, 118] on button "Okay" at bounding box center [448, 122] width 43 height 22
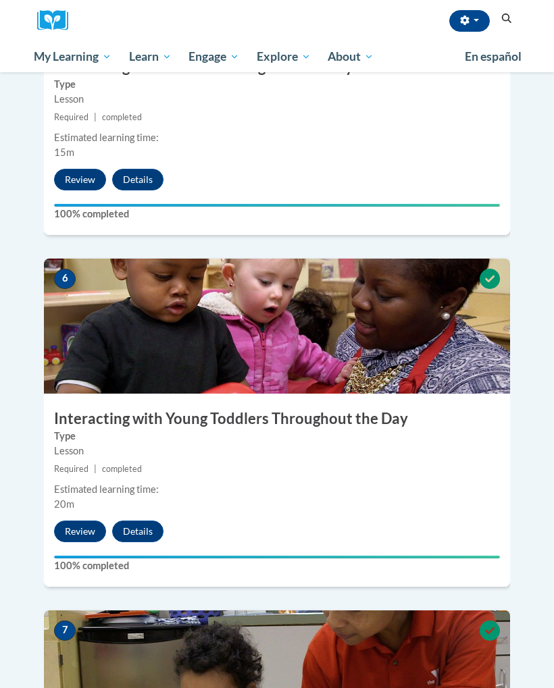
scroll to position [1945, 0]
click at [0, 0] on span "My Course Progress" at bounding box center [0, 0] width 0 height 0
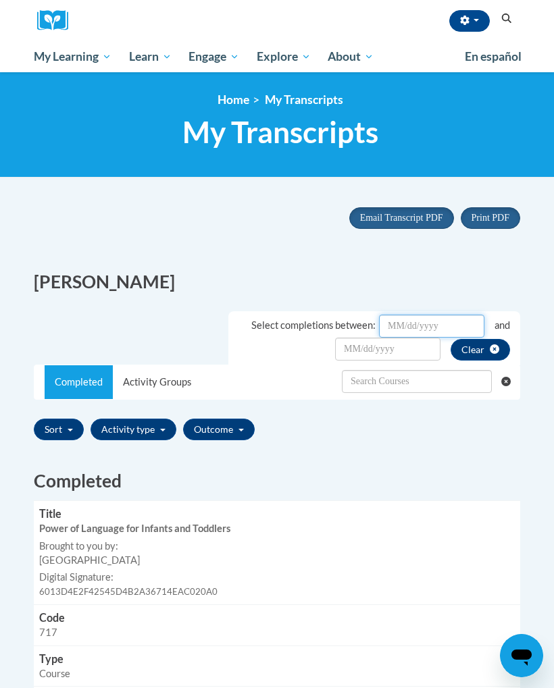
click at [446, 326] on input "Date Input" at bounding box center [431, 326] width 105 height 23
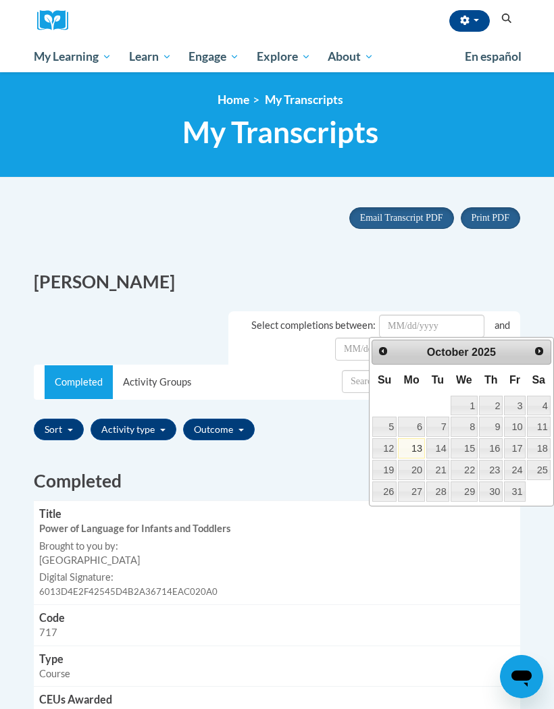
click at [527, 282] on div "[PERSON_NAME]" at bounding box center [277, 281] width 506 height 25
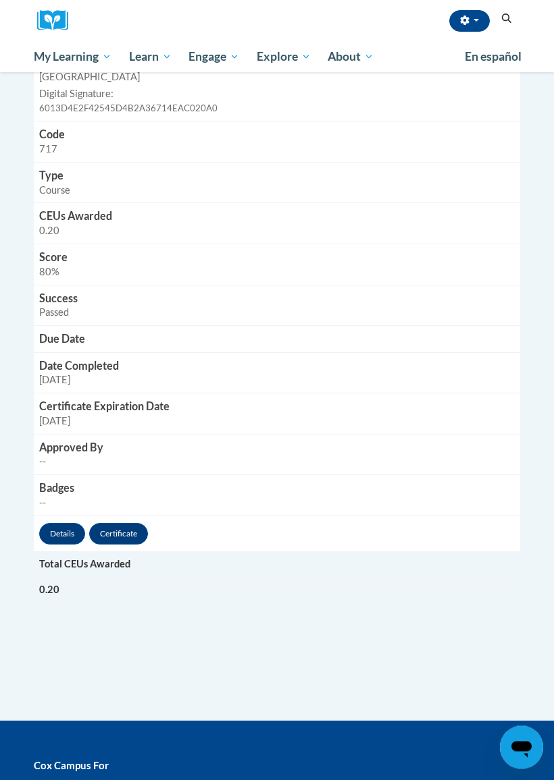
scroll to position [483, 0]
click at [131, 523] on link "Certificate" at bounding box center [118, 534] width 59 height 22
click at [134, 523] on link "Certificate" at bounding box center [118, 534] width 59 height 22
click at [124, 523] on link "Certificate" at bounding box center [118, 534] width 59 height 22
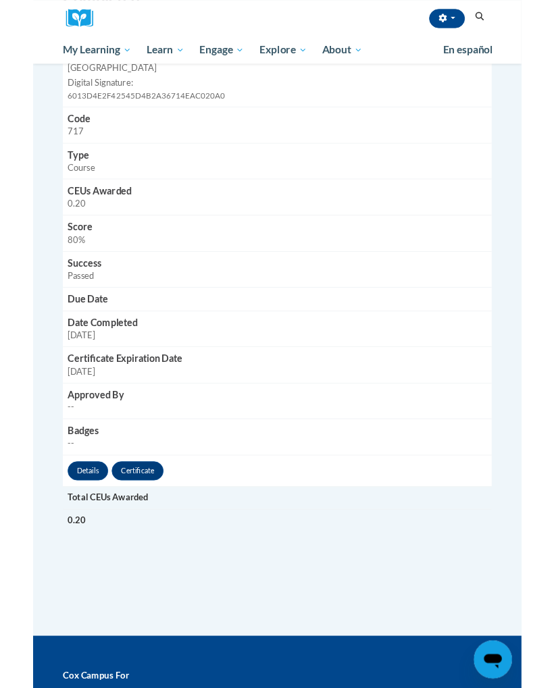
scroll to position [554, 0]
